Goal: Task Accomplishment & Management: Manage account settings

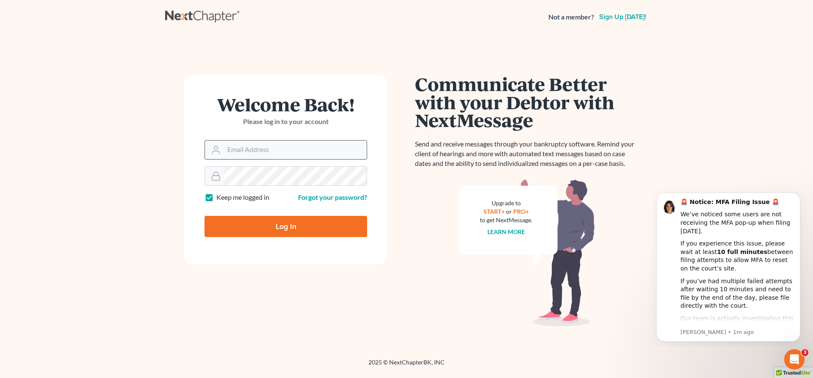
click at [270, 155] on input "Email Address" at bounding box center [295, 150] width 143 height 19
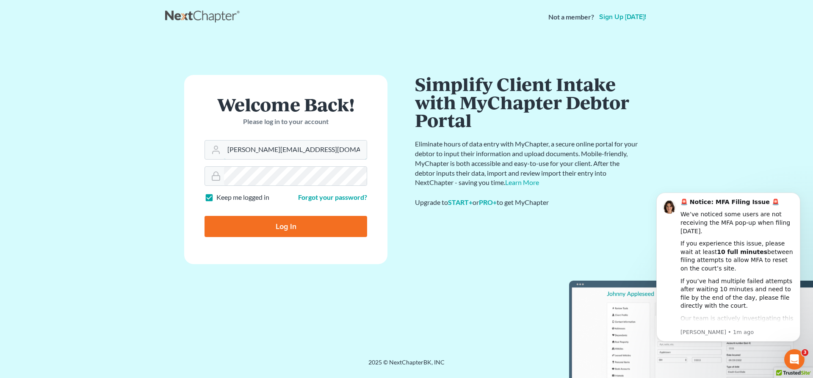
type input "john@johnlentz.com"
click at [282, 225] on input "Log In" at bounding box center [285, 226] width 163 height 21
type input "Thinking..."
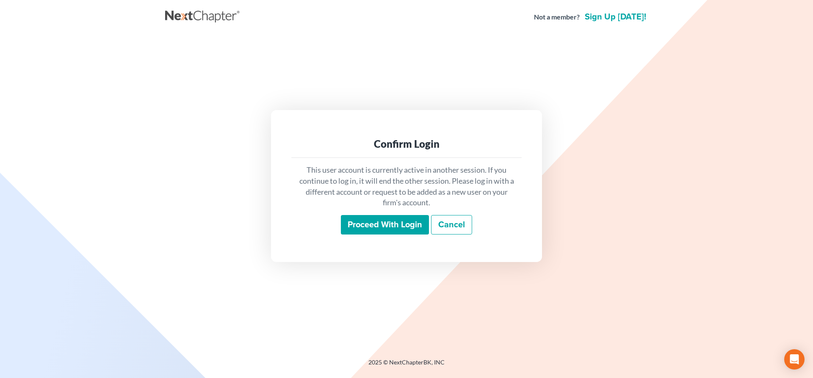
click at [386, 227] on input "Proceed with login" at bounding box center [385, 224] width 88 height 19
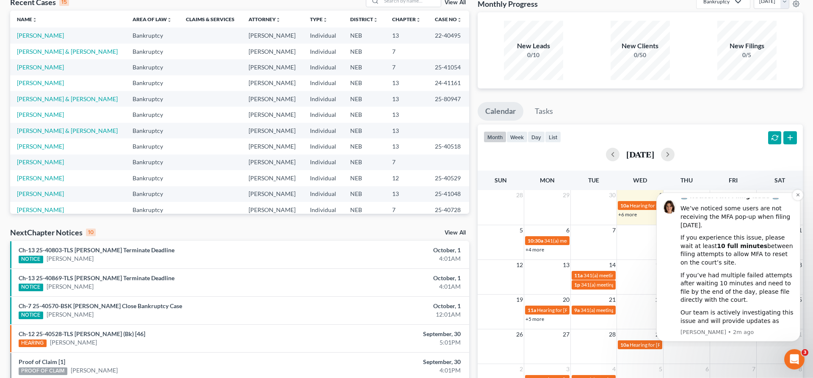
scroll to position [86, 0]
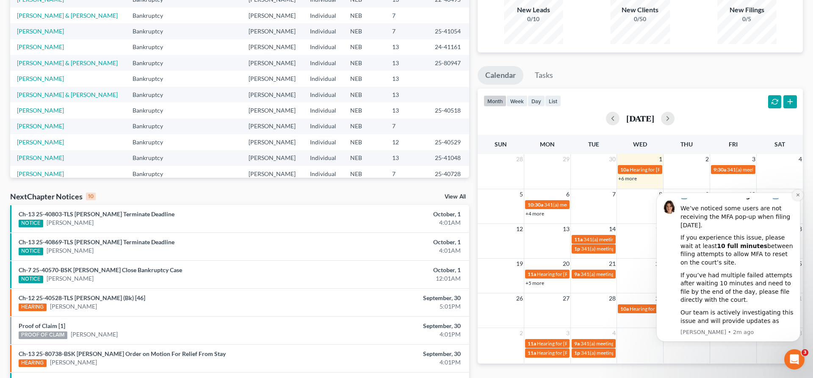
click at [795, 197] on button "Dismiss notification" at bounding box center [797, 195] width 11 height 11
